Goal: Book appointment/travel/reservation

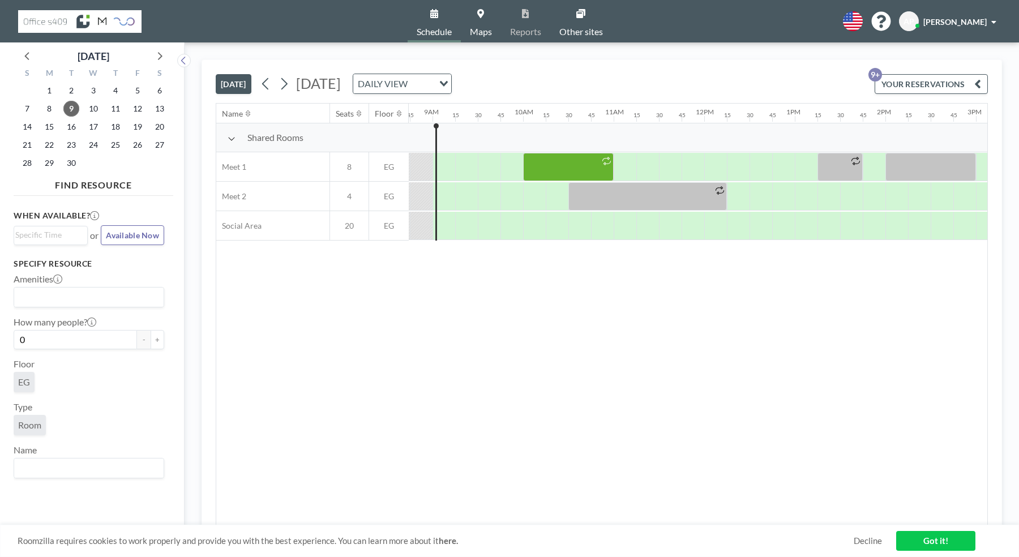
scroll to position [0, 793]
drag, startPoint x: 444, startPoint y: 167, endPoint x: 519, endPoint y: 172, distance: 75.5
click at [519, 172] on div at bounding box center [480, 167] width 86 height 28
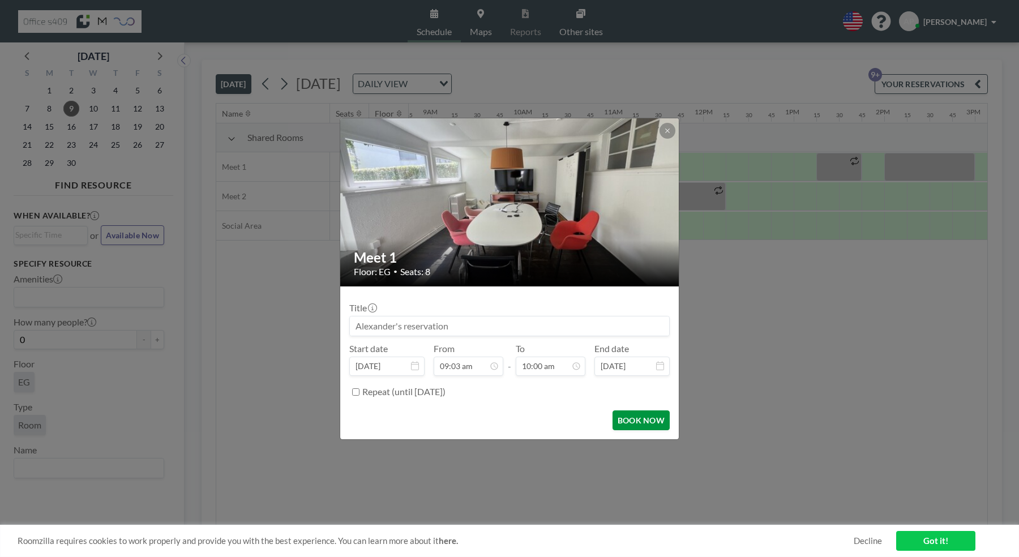
click at [649, 424] on button "BOOK NOW" at bounding box center [641, 421] width 57 height 20
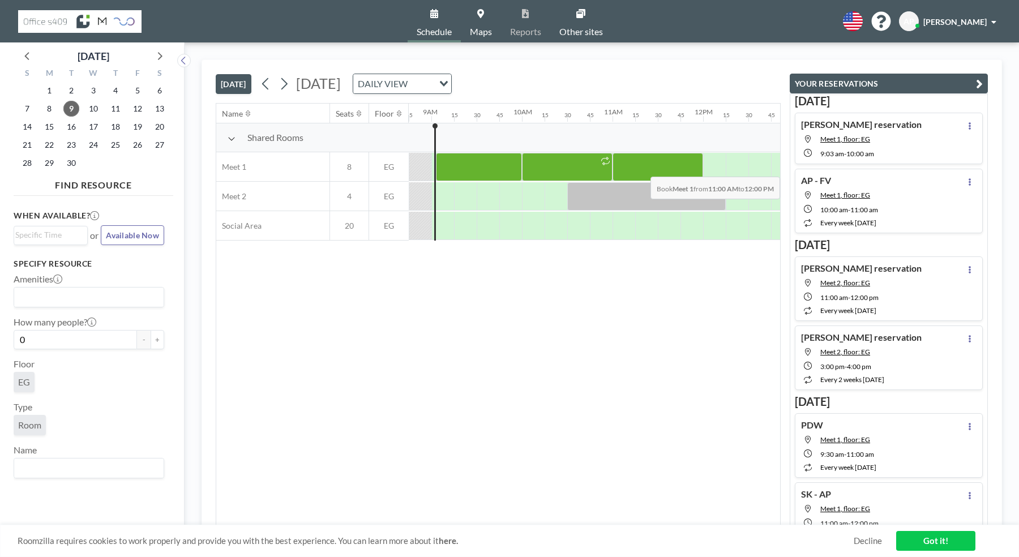
drag, startPoint x: 618, startPoint y: 158, endPoint x: 696, endPoint y: 168, distance: 78.3
click at [696, 168] on div at bounding box center [658, 167] width 91 height 28
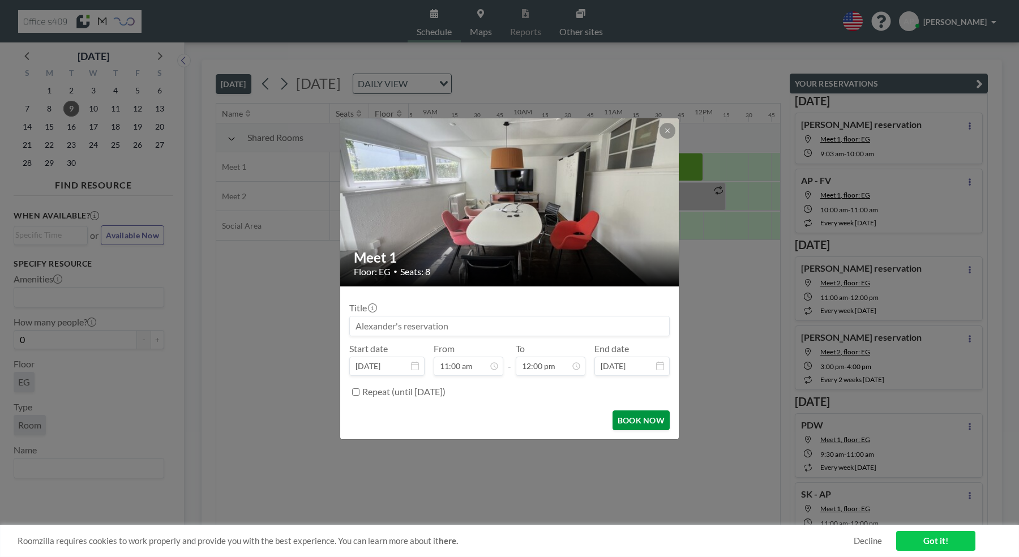
click at [636, 414] on button "BOOK NOW" at bounding box center [641, 421] width 57 height 20
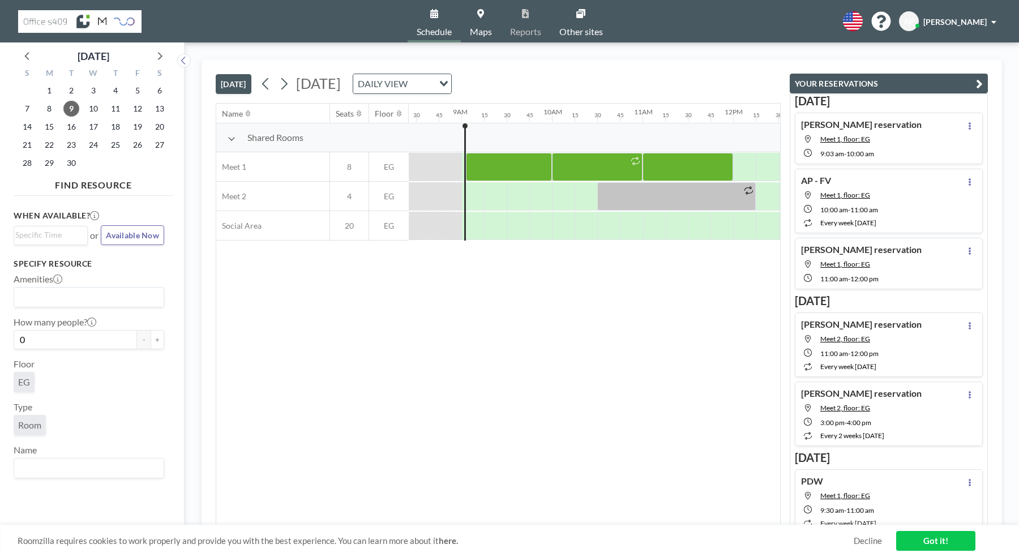
scroll to position [0, 767]
click at [286, 89] on icon at bounding box center [284, 83] width 11 height 17
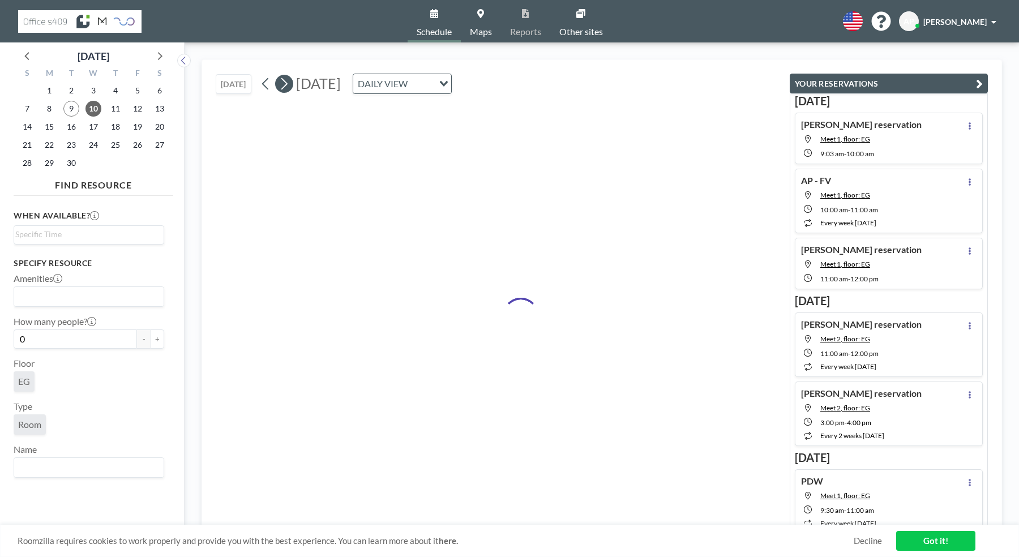
click at [286, 89] on icon at bounding box center [284, 83] width 11 height 17
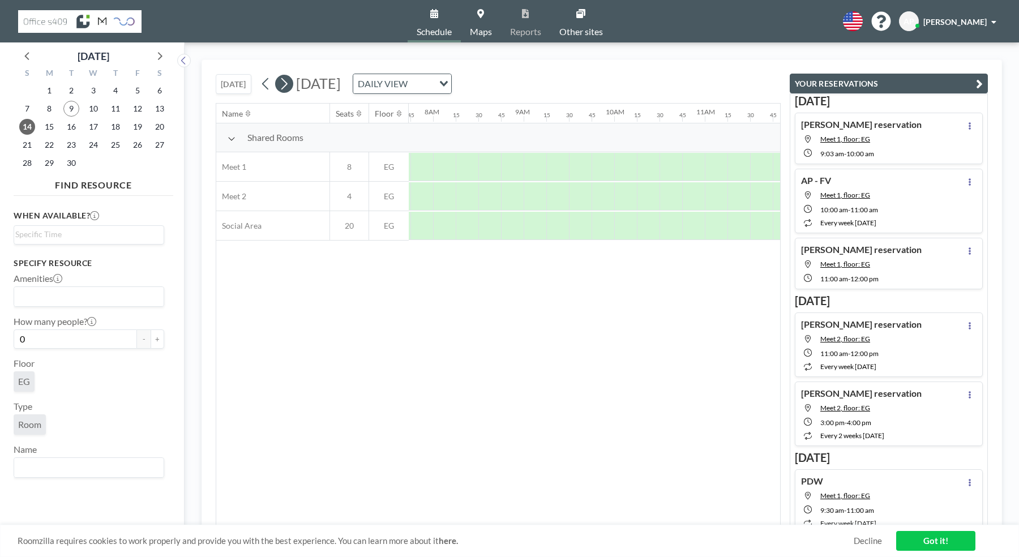
scroll to position [0, 702]
click at [286, 89] on icon at bounding box center [284, 83] width 11 height 17
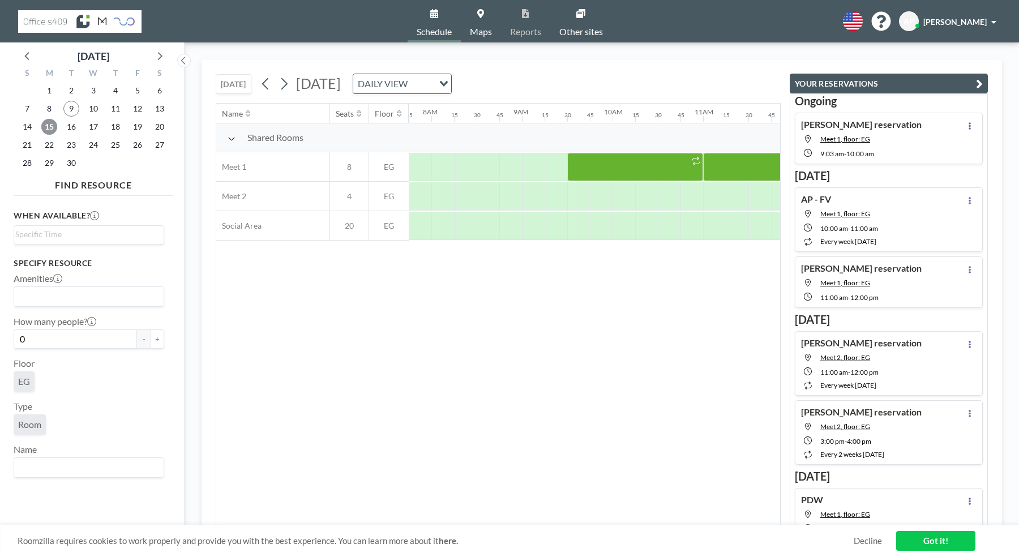
click at [53, 133] on span "15" at bounding box center [49, 127] width 16 height 16
click at [289, 87] on icon at bounding box center [284, 83] width 11 height 17
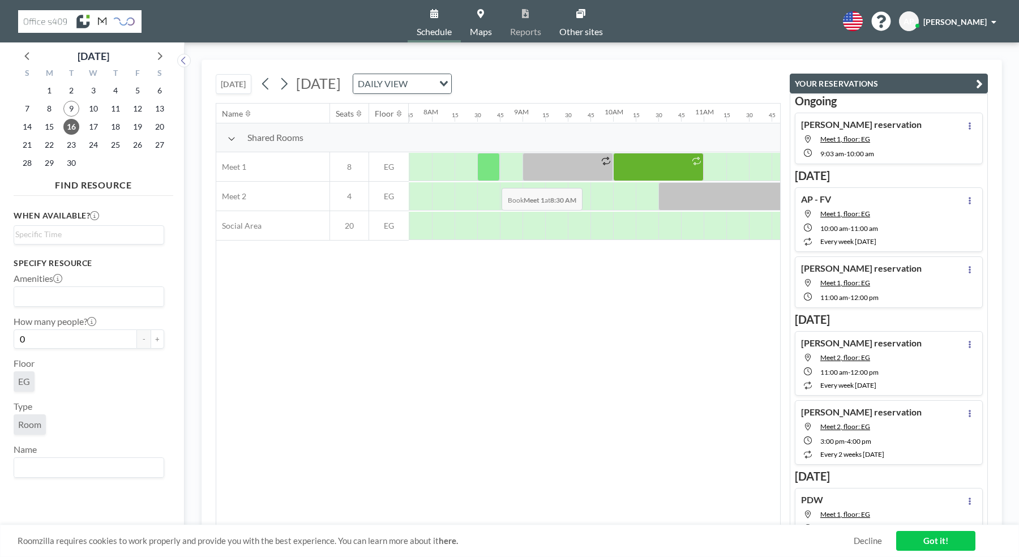
scroll to position [0, 702]
click at [268, 87] on icon at bounding box center [266, 83] width 11 height 17
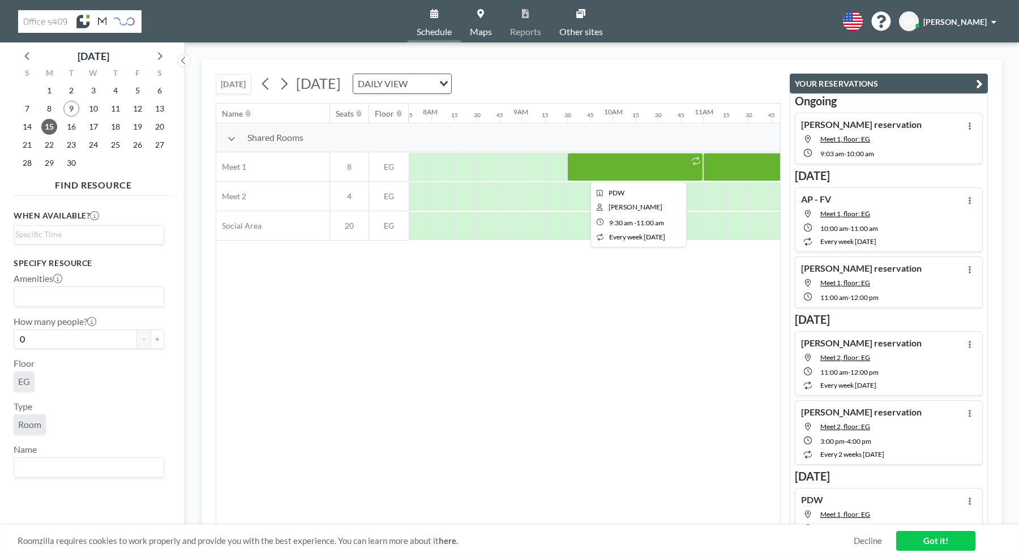
click at [626, 163] on div at bounding box center [635, 167] width 136 height 28
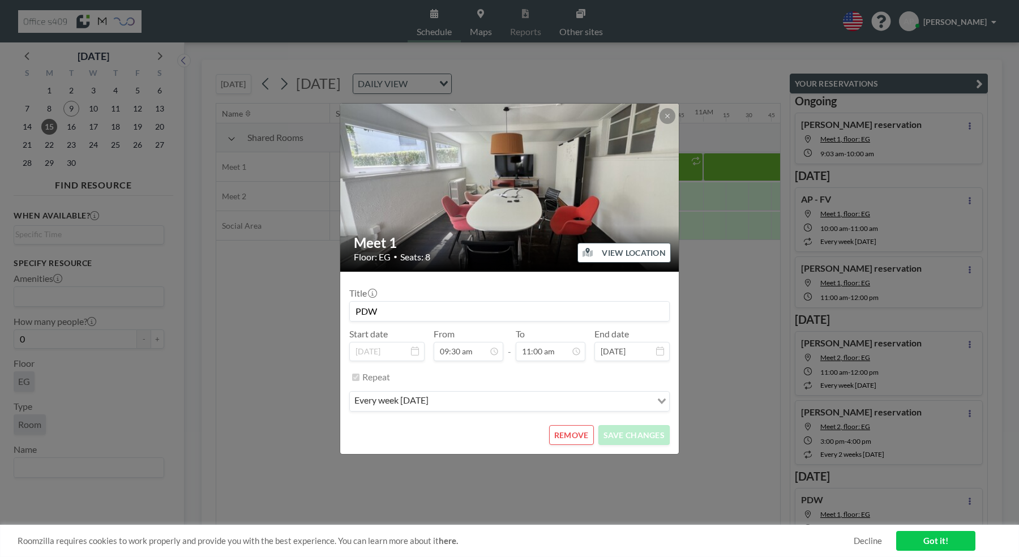
scroll to position [887, 0]
click at [571, 436] on button "REMOVE" at bounding box center [571, 435] width 45 height 20
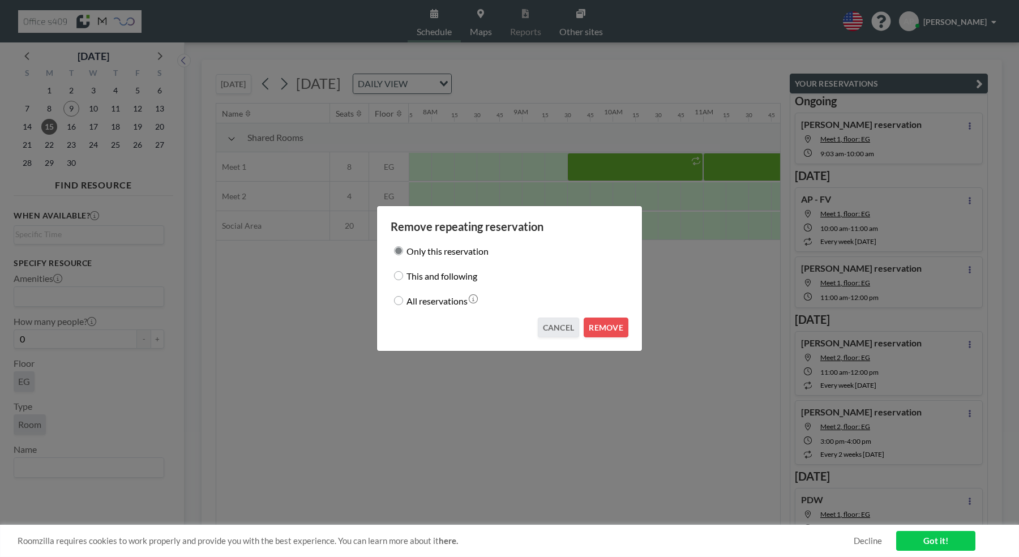
click at [457, 283] on label "This and following" at bounding box center [442, 276] width 71 height 16
click at [403, 280] on input "This and following" at bounding box center [398, 275] width 9 height 9
radio input "true"
click at [607, 323] on button "REMOVE" at bounding box center [606, 328] width 45 height 20
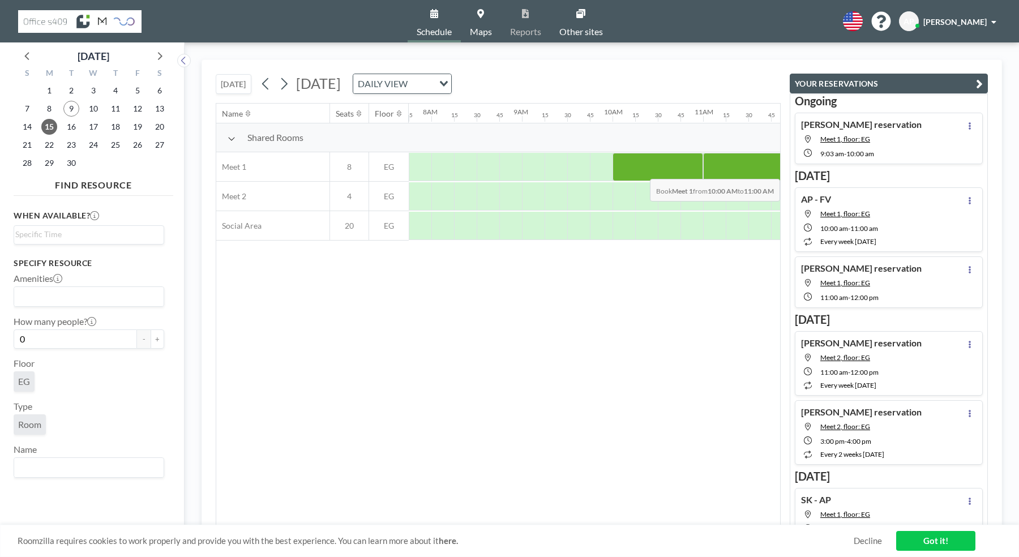
drag, startPoint x: 625, startPoint y: 168, endPoint x: 695, endPoint y: 170, distance: 70.3
click at [695, 170] on div at bounding box center [658, 167] width 91 height 28
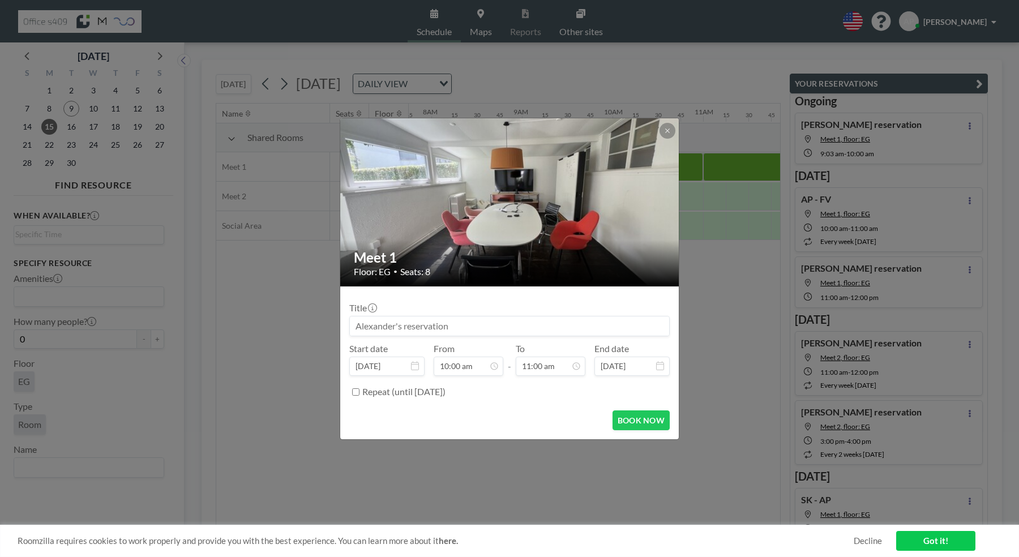
click at [509, 335] on input at bounding box center [509, 326] width 319 height 19
type input "FV - AP"
click at [446, 391] on label "Repeat (until [DATE])" at bounding box center [403, 391] width 83 height 11
click at [360, 391] on input "Repeat (until [DATE])" at bounding box center [355, 392] width 7 height 7
checkbox input "true"
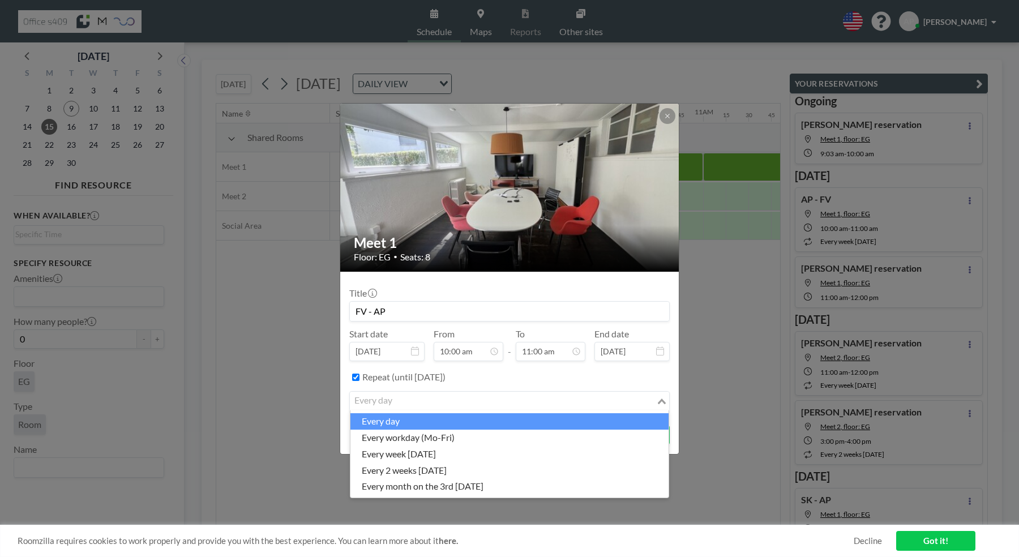
click at [459, 399] on input "Search for option" at bounding box center [503, 401] width 304 height 15
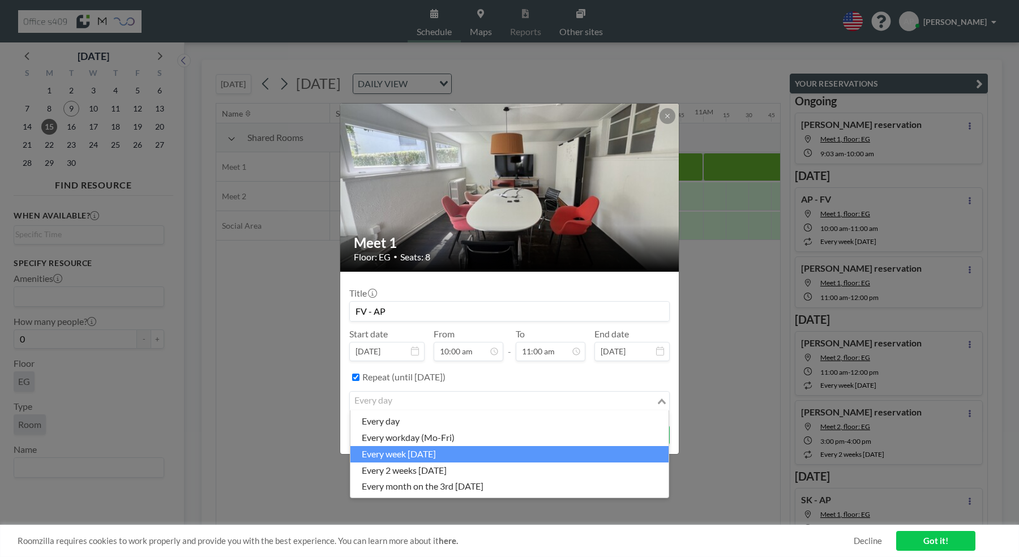
click at [498, 451] on li "every week [DATE]" at bounding box center [510, 454] width 318 height 16
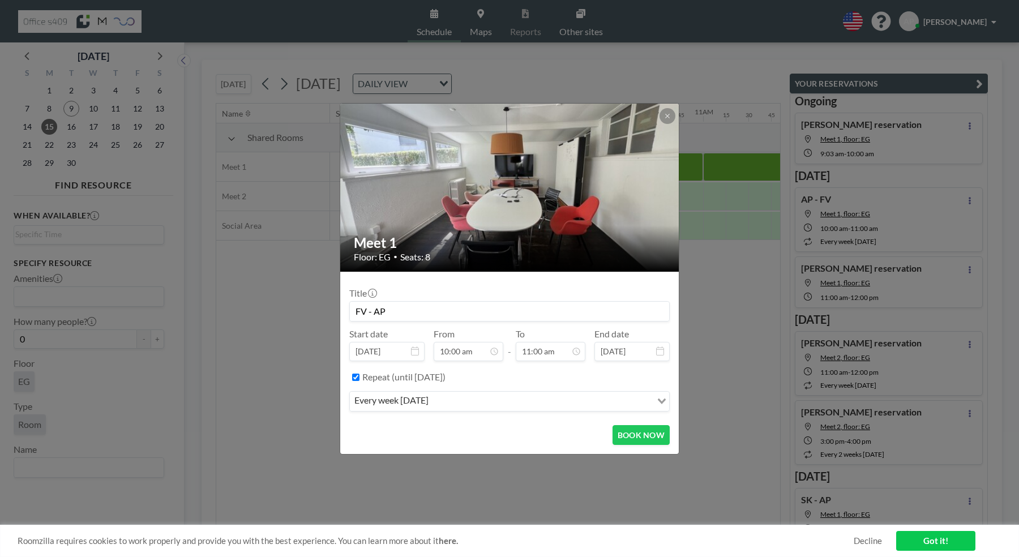
scroll to position [806, 0]
click at [646, 432] on button "BOOK NOW" at bounding box center [641, 435] width 57 height 20
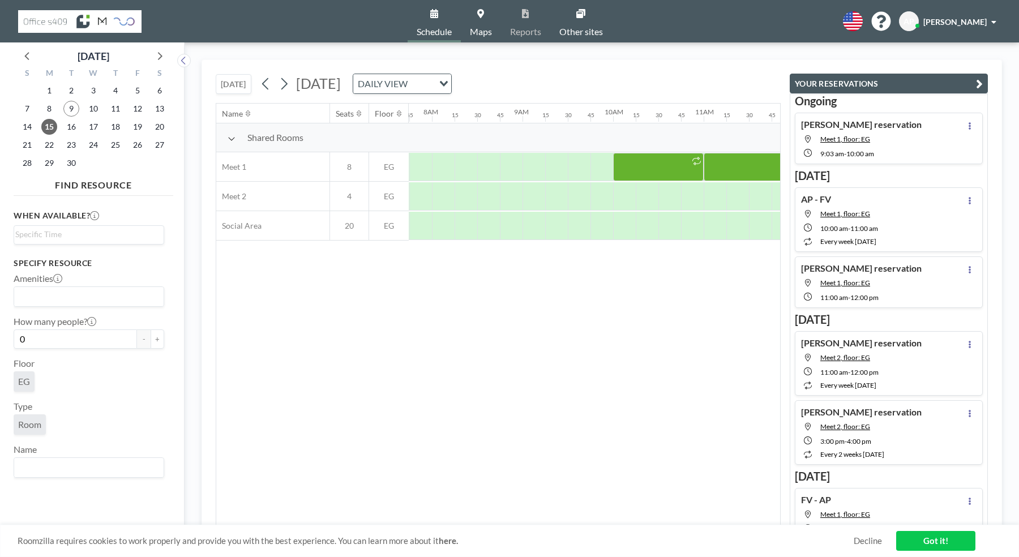
scroll to position [0, 702]
